Goal: Information Seeking & Learning: Learn about a topic

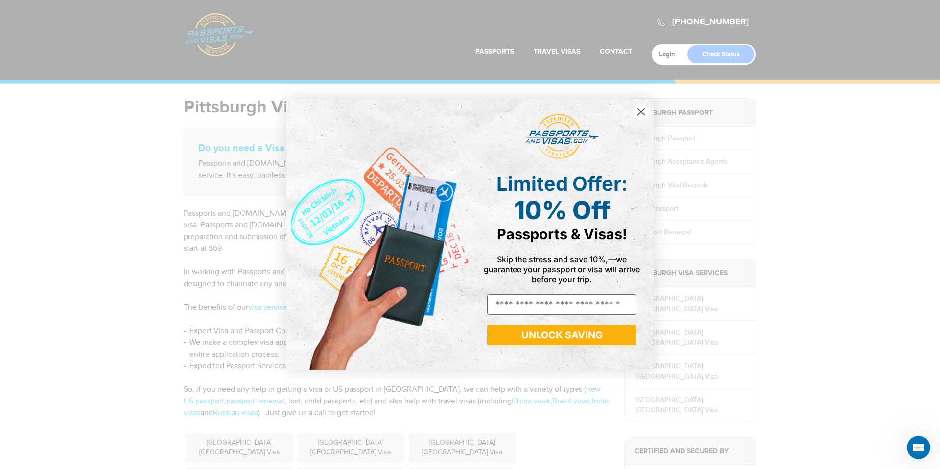
click at [638, 115] on icon "Close dialog" at bounding box center [641, 111] width 7 height 7
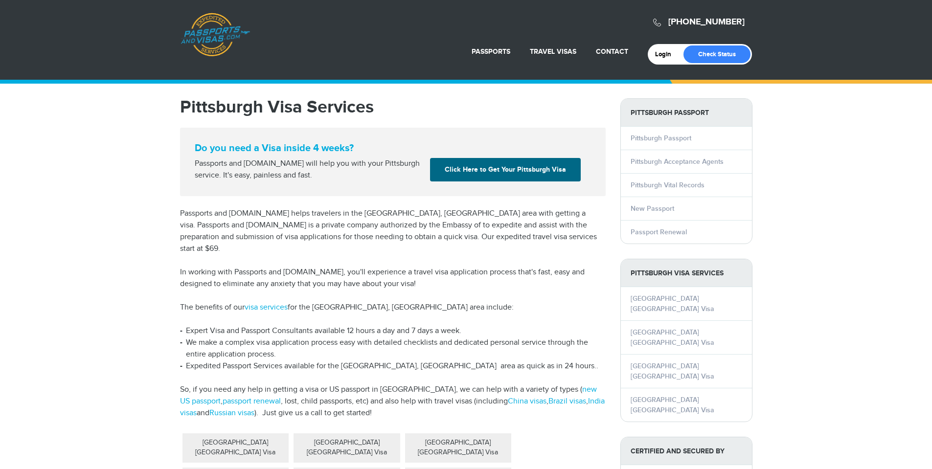
click at [243, 302] on p "The benefits of our visa services for the Pittsburgh, PA area include:" at bounding box center [393, 308] width 426 height 12
